Goal: Information Seeking & Learning: Learn about a topic

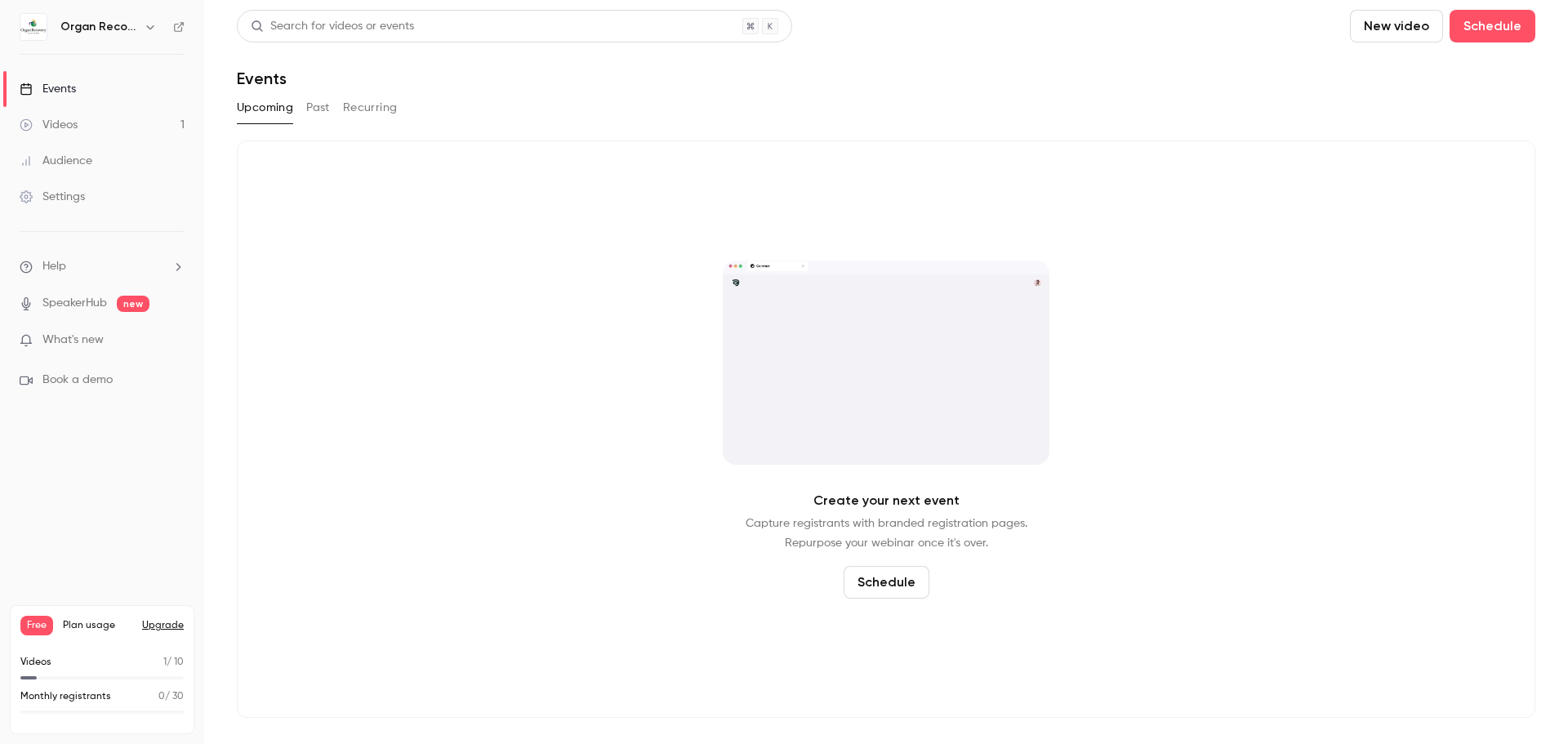
click at [38, 628] on span "Free" at bounding box center [36, 625] width 32 height 19
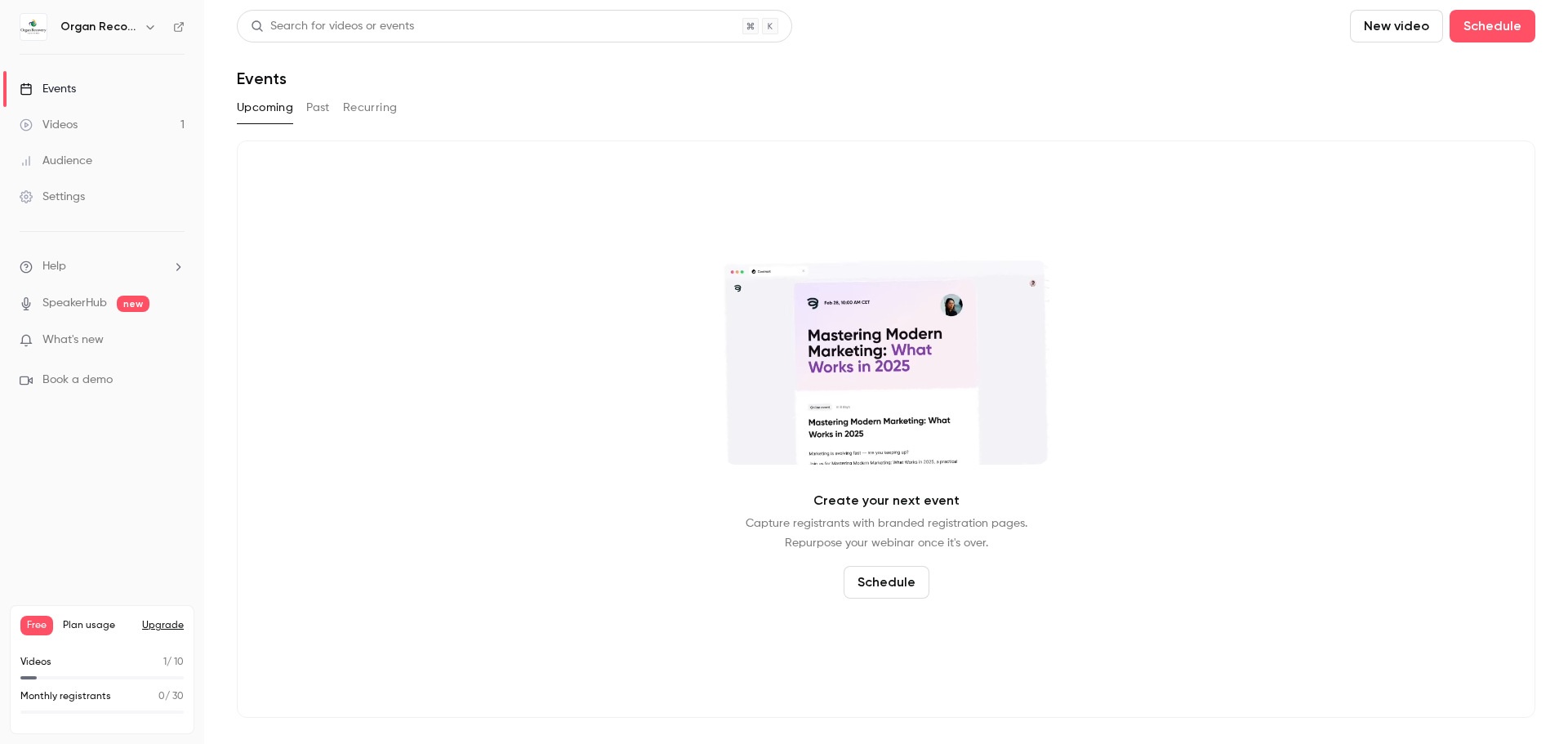
click at [163, 627] on button "Upgrade" at bounding box center [163, 625] width 42 height 13
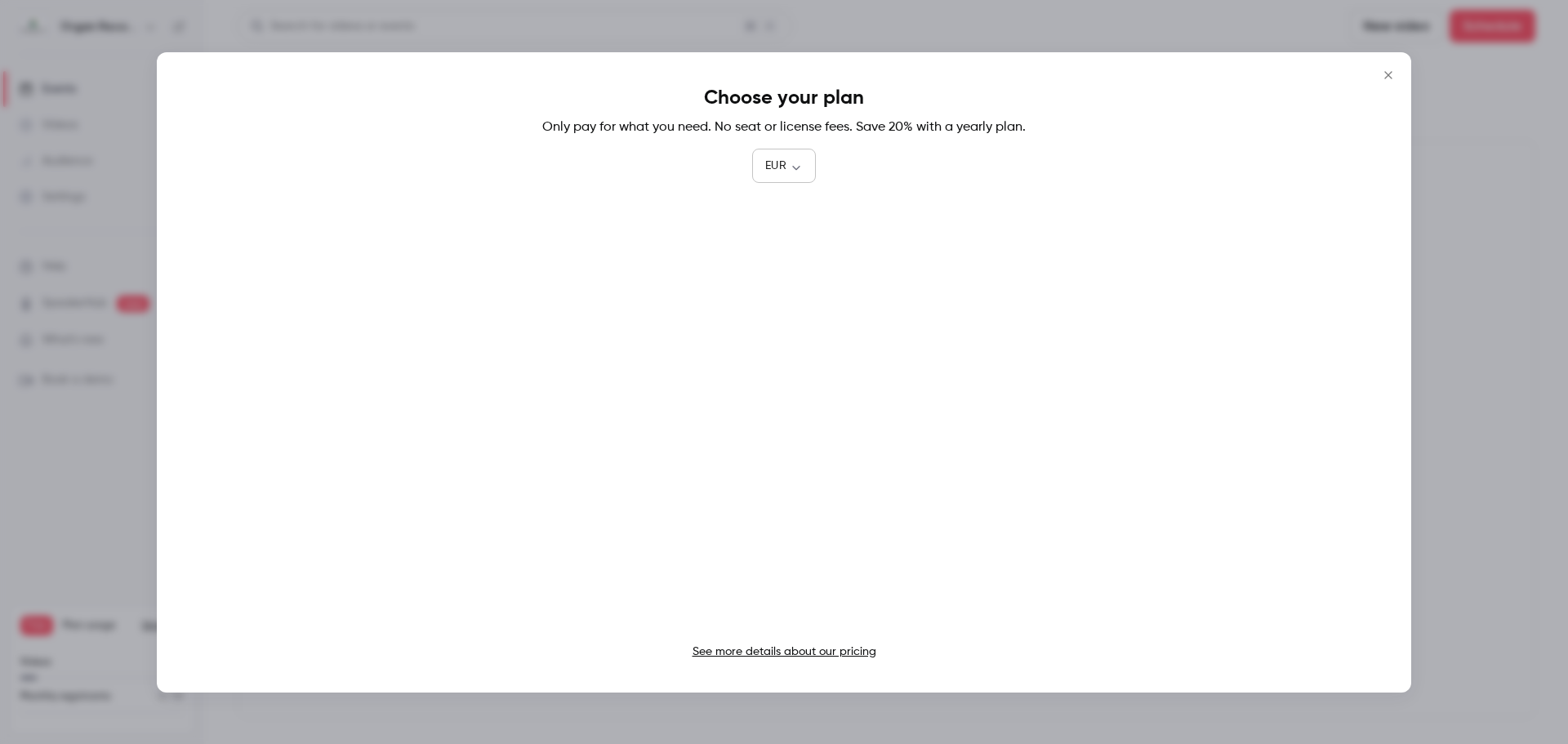
click at [795, 164] on body "Organ Recovery Systems Events Videos 1 Audience Settings Help SpeakerHub new Wh…" at bounding box center [784, 372] width 1568 height 744
click at [779, 265] on li "USD" at bounding box center [784, 260] width 64 height 43
type input "***"
click at [846, 649] on link "See more details about our pricing" at bounding box center [784, 651] width 184 height 11
